Goal: Task Accomplishment & Management: Manage account settings

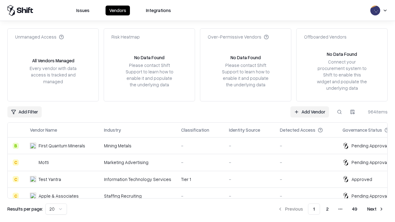
click at [309, 112] on link "Add Vendor" at bounding box center [309, 111] width 39 height 11
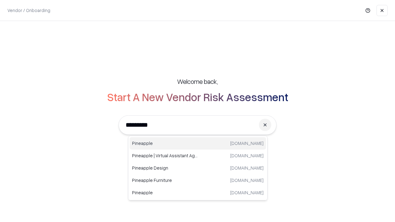
click at [198, 143] on div "Pineapple [DOMAIN_NAME]" at bounding box center [198, 143] width 136 height 12
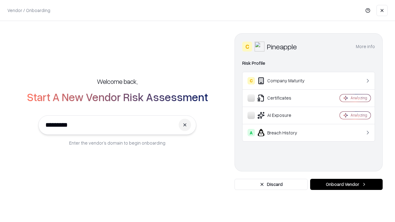
type input "*********"
click at [346, 184] on button "Onboard Vendor" at bounding box center [346, 184] width 72 height 11
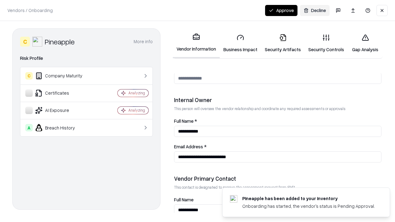
scroll to position [319, 0]
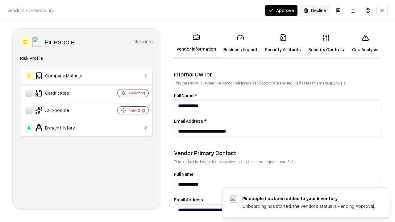
click at [240, 43] on link "Business Impact" at bounding box center [240, 43] width 41 height 29
click at [282, 43] on link "Security Artifacts" at bounding box center [282, 43] width 43 height 29
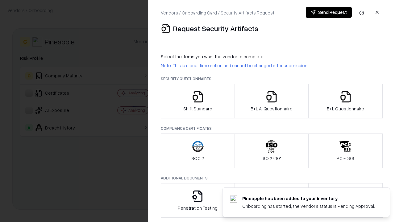
click at [197, 101] on icon "button" at bounding box center [197, 97] width 12 height 12
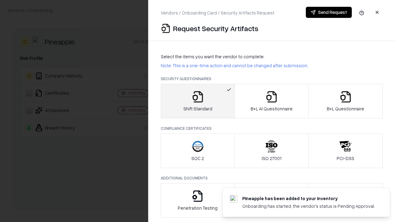
click at [328, 12] on button "Send Request" at bounding box center [329, 12] width 46 height 11
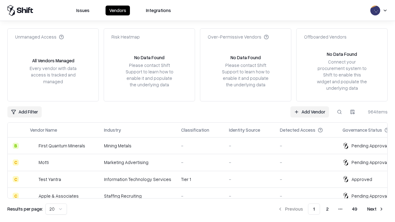
click at [339, 112] on button at bounding box center [339, 111] width 11 height 11
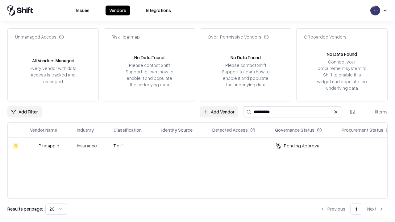
type input "*********"
click at [201, 146] on div "-" at bounding box center [181, 145] width 41 height 6
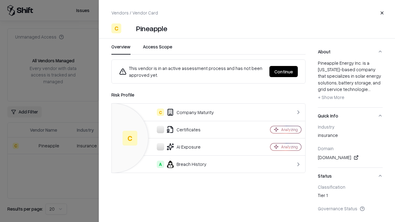
click at [283, 72] on button "Continue" at bounding box center [283, 71] width 28 height 11
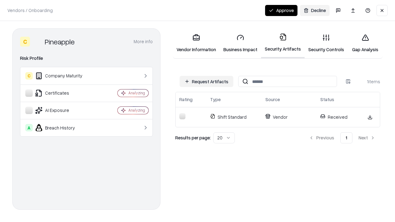
click at [326, 43] on link "Security Controls" at bounding box center [325, 43] width 43 height 29
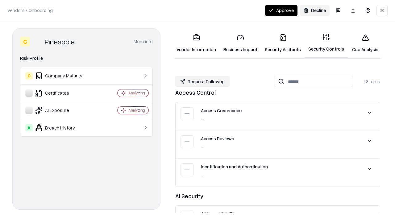
click at [202, 81] on button "Request Followup" at bounding box center [202, 81] width 54 height 11
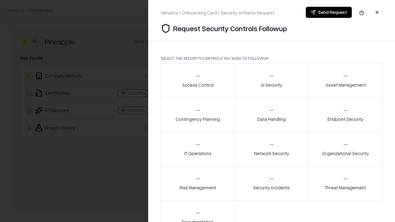
click at [197, 81] on div "Access Control" at bounding box center [197, 80] width 31 height 15
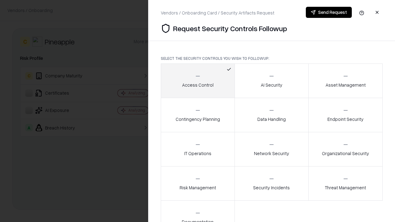
click at [328, 12] on button "Send Request" at bounding box center [329, 12] width 46 height 11
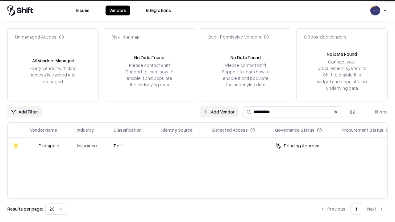
type input "*********"
click at [201, 146] on div "-" at bounding box center [181, 145] width 41 height 6
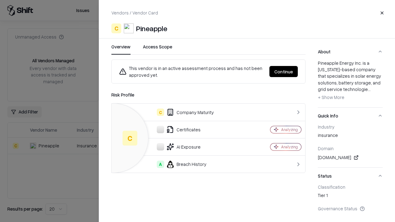
click at [283, 72] on button "Continue" at bounding box center [283, 71] width 28 height 11
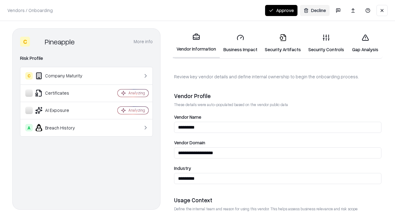
click at [281, 10] on button "Approve" at bounding box center [281, 10] width 32 height 11
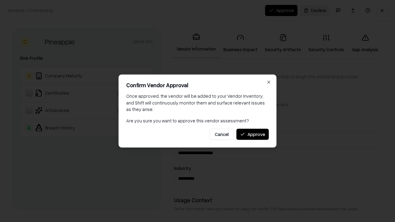
click at [252, 134] on button "Approve" at bounding box center [252, 134] width 32 height 11
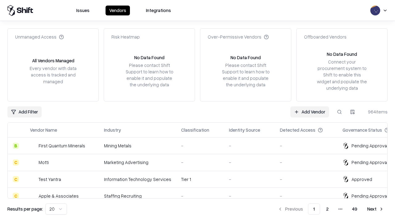
type input "*********"
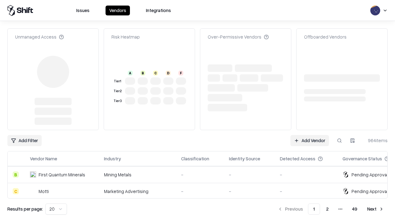
click at [309, 135] on link "Add Vendor" at bounding box center [309, 140] width 39 height 11
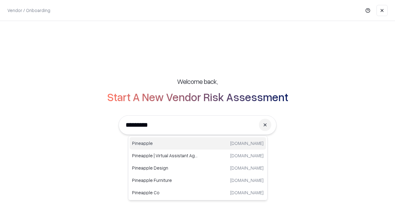
click at [198, 143] on div "Pineapple [DOMAIN_NAME]" at bounding box center [198, 143] width 136 height 12
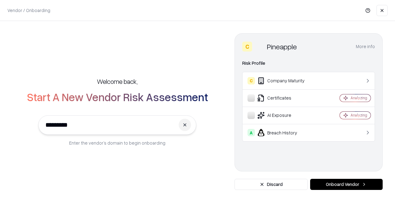
type input "*********"
click at [346, 184] on button "Onboard Vendor" at bounding box center [346, 184] width 72 height 11
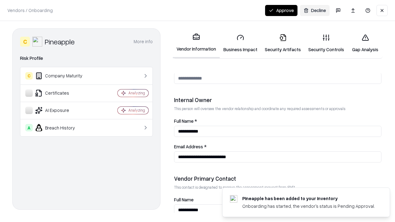
scroll to position [319, 0]
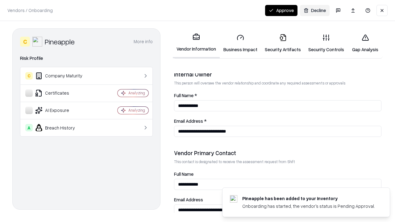
click at [281, 10] on button "Approve" at bounding box center [281, 10] width 32 height 11
